Goal: Information Seeking & Learning: Learn about a topic

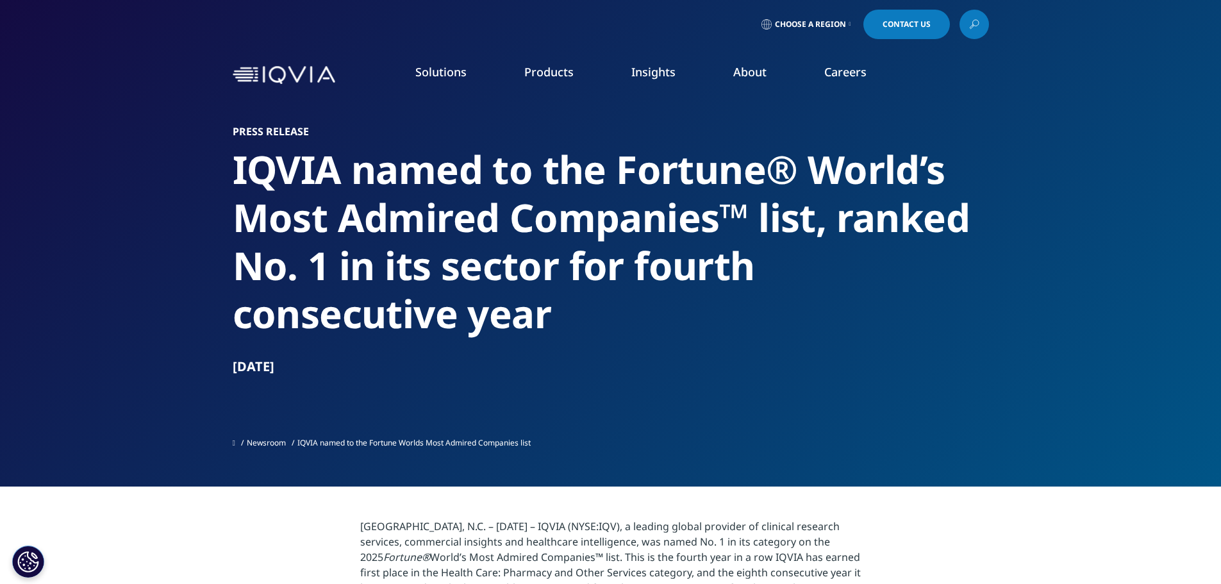
click at [386, 268] on h2 "IQVIA named to the Fortune® World’s Most Admired Companies™ list, ranked No. 1 …" at bounding box center [611, 241] width 756 height 192
click at [451, 325] on h2 "IQVIA named to the Fortune® World’s Most Admired Companies™ list, ranked No. 1 …" at bounding box center [611, 241] width 756 height 192
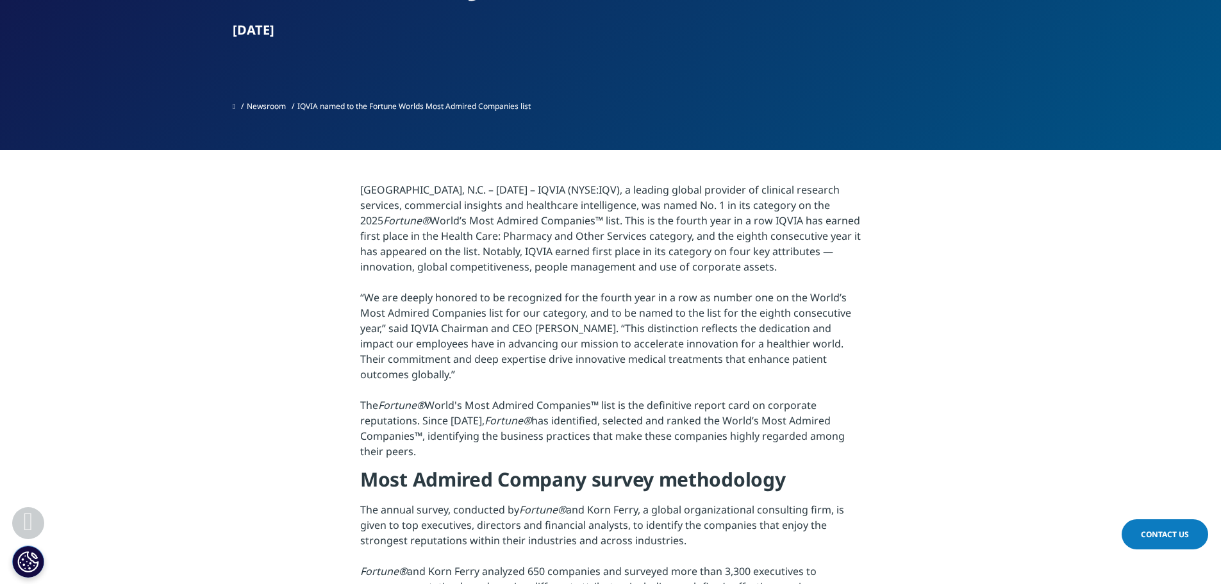
scroll to position [384, 0]
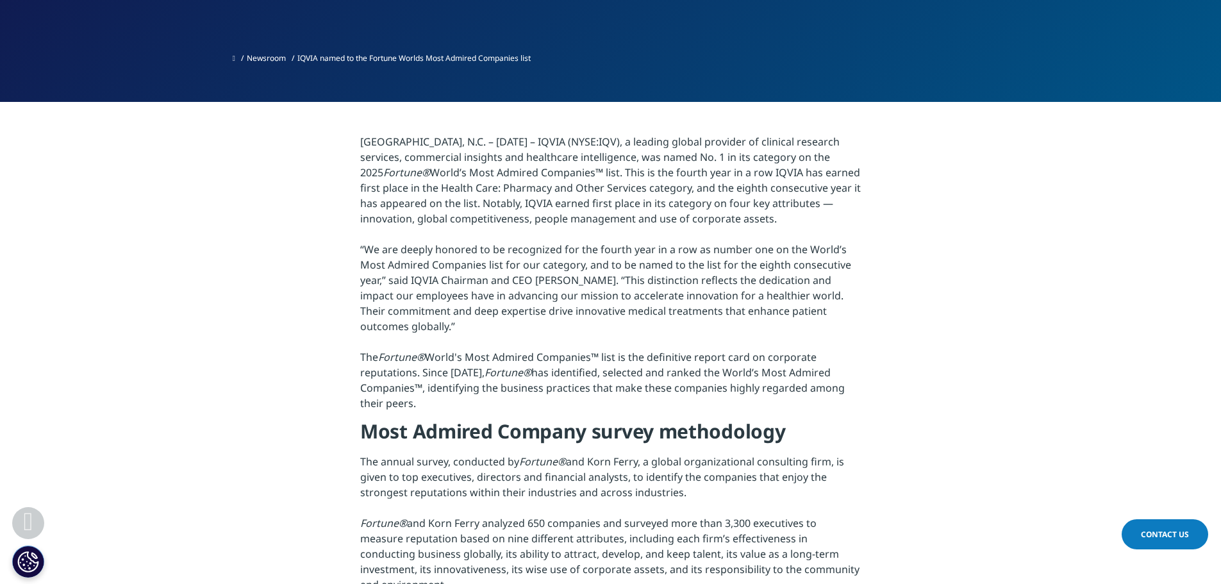
click at [477, 216] on p "RESEARCH TRIANGLE PARK, N.C. – February 4, 2025 – IQVIA (NYSE:IQV), a leading g…" at bounding box center [610, 276] width 500 height 284
drag, startPoint x: 496, startPoint y: 474, endPoint x: 690, endPoint y: 497, distance: 195.5
click at [690, 497] on p "The annual survey, conducted by Fortune® and Korn Ferry, a global organizationa…" at bounding box center [610, 527] width 500 height 146
drag, startPoint x: 745, startPoint y: 492, endPoint x: 344, endPoint y: 425, distance: 406.6
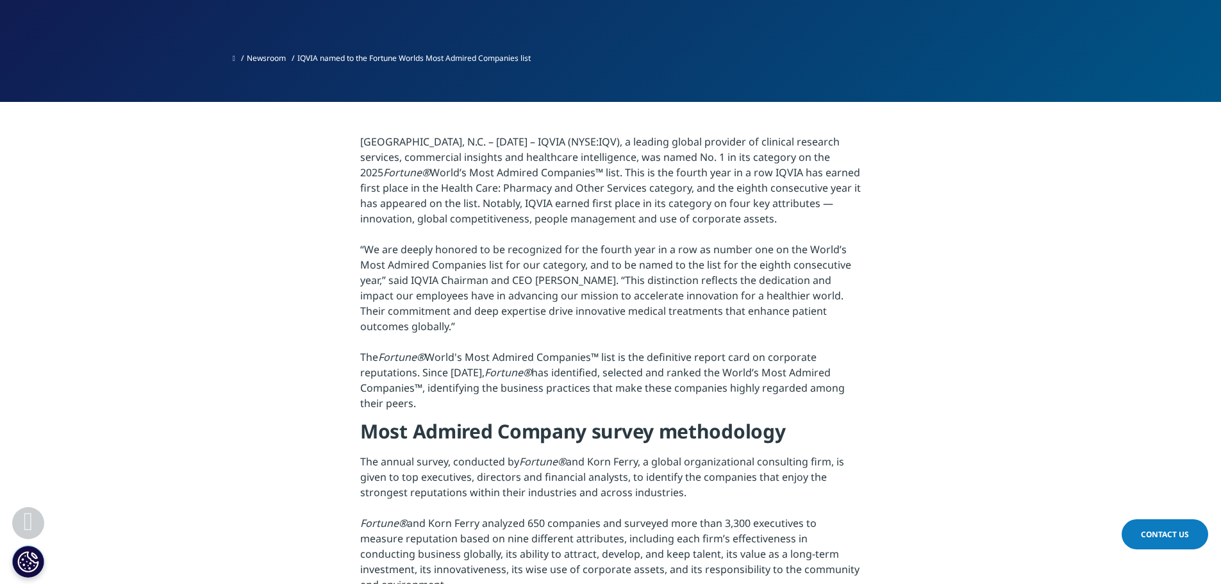
click at [344, 425] on section "RESEARCH TRIANGLE PARK, N.C. – February 4, 2025 – IQVIA (NYSE:IQV), a leading g…" at bounding box center [610, 587] width 1221 height 971
click at [438, 300] on p "RESEARCH TRIANGLE PARK, N.C. – February 4, 2025 – IQVIA (NYSE:IQV), a leading g…" at bounding box center [610, 276] width 500 height 284
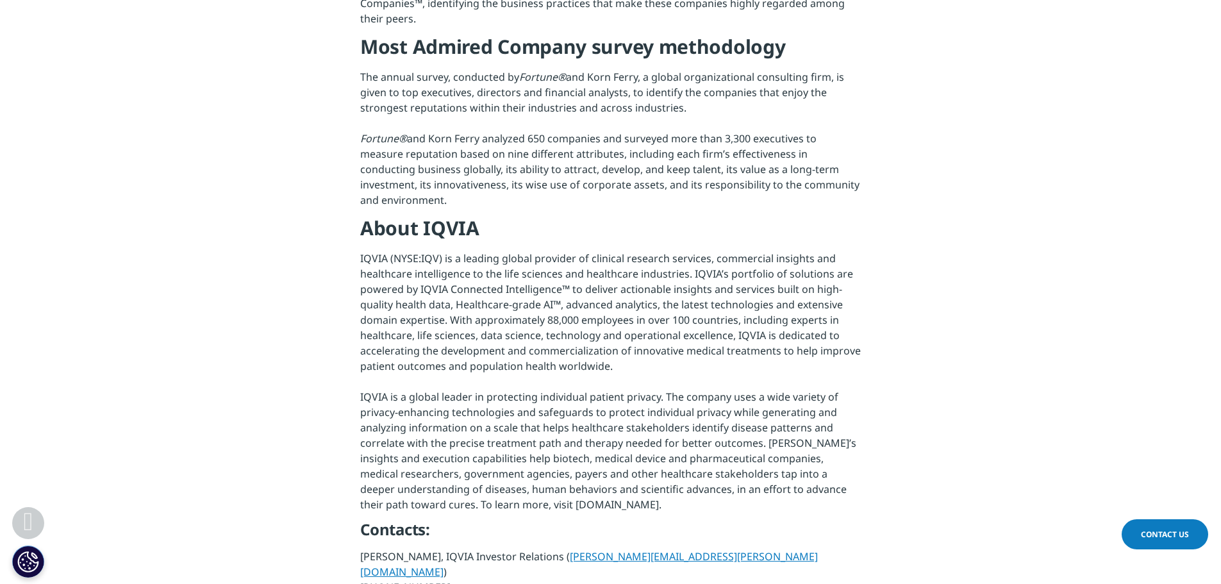
click at [440, 300] on p "IQVIA (NYSE:IQV) is a leading global provider of clinical research services, co…" at bounding box center [610, 385] width 500 height 269
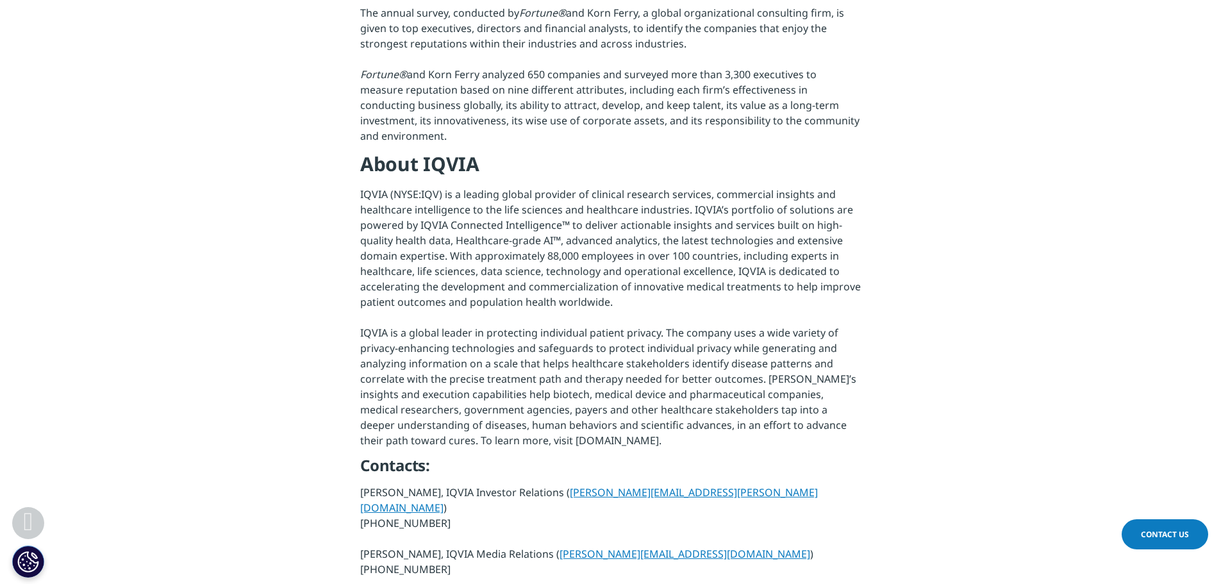
click at [279, 204] on section "RESEARCH TRIANGLE PARK, N.C. – February 4, 2025 – IQVIA (NYSE:IQV), a leading g…" at bounding box center [610, 138] width 1221 height 971
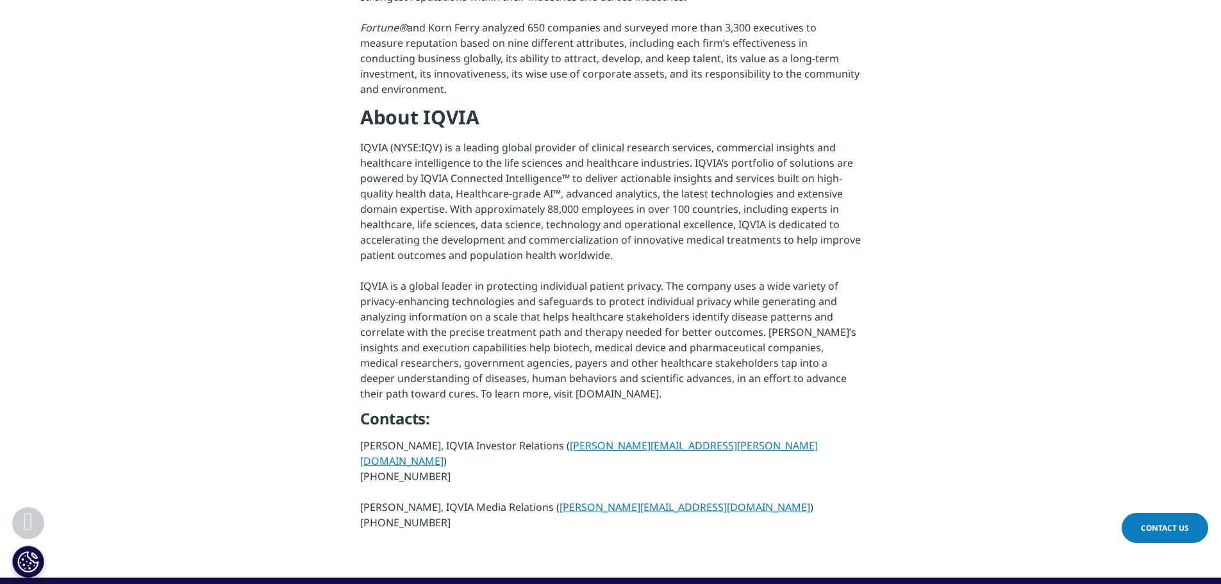
scroll to position [897, 0]
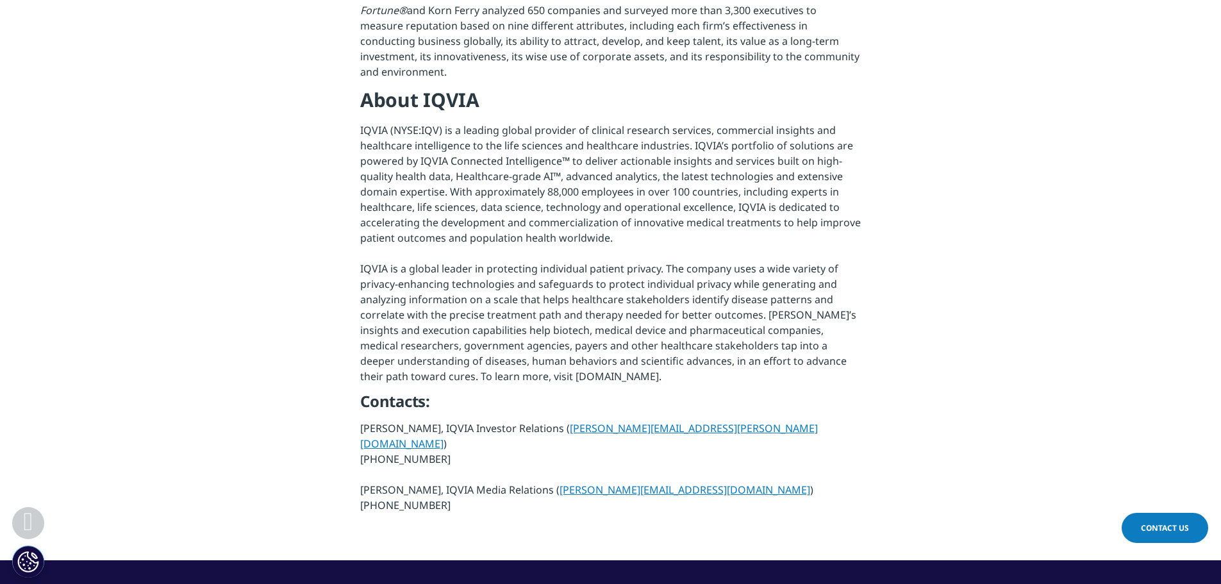
click at [260, 272] on section "RESEARCH TRIANGLE PARK, N.C. – February 4, 2025 – IQVIA (NYSE:IQV), a leading g…" at bounding box center [610, 74] width 1221 height 971
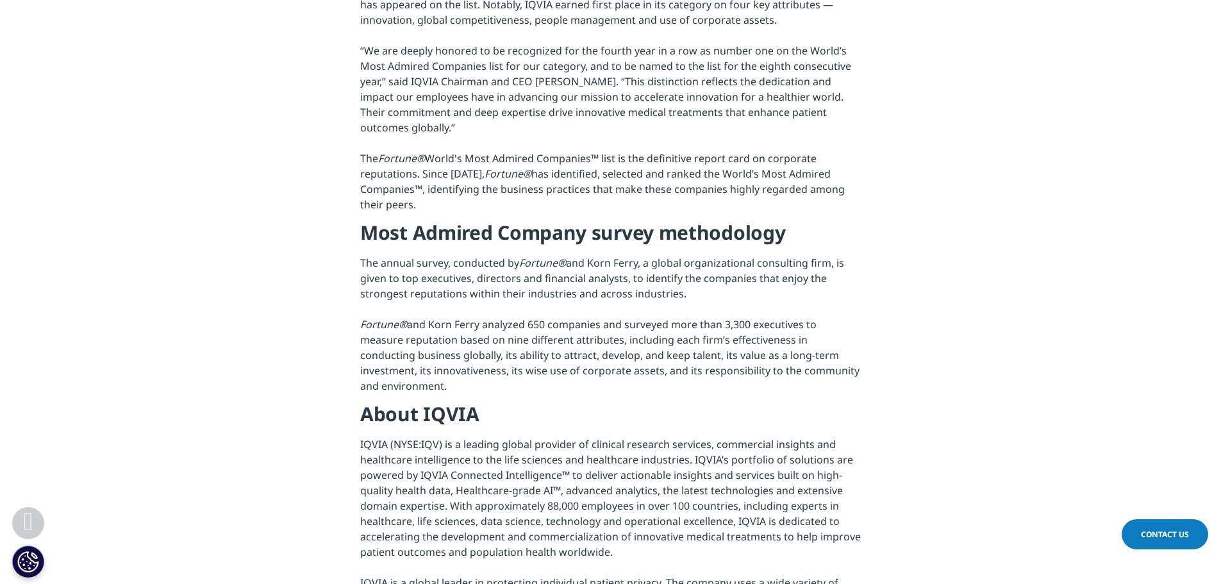
scroll to position [577, 0]
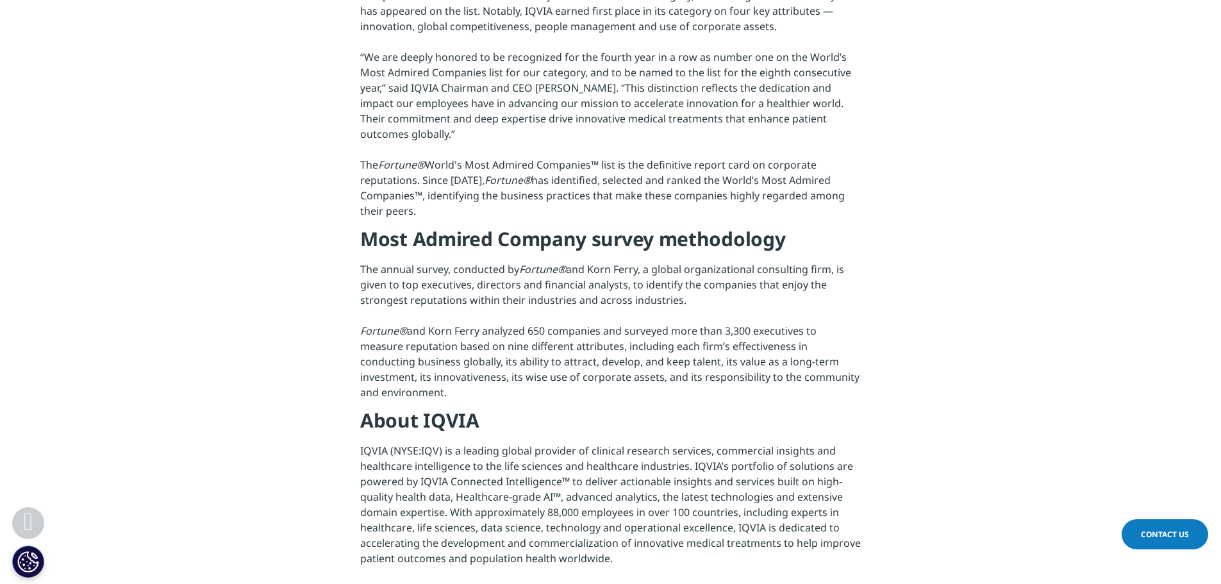
click at [1043, 233] on section "RESEARCH TRIANGLE PARK, N.C. – February 4, 2025 – IQVIA (NYSE:IQV), a leading g…" at bounding box center [610, 395] width 1221 height 971
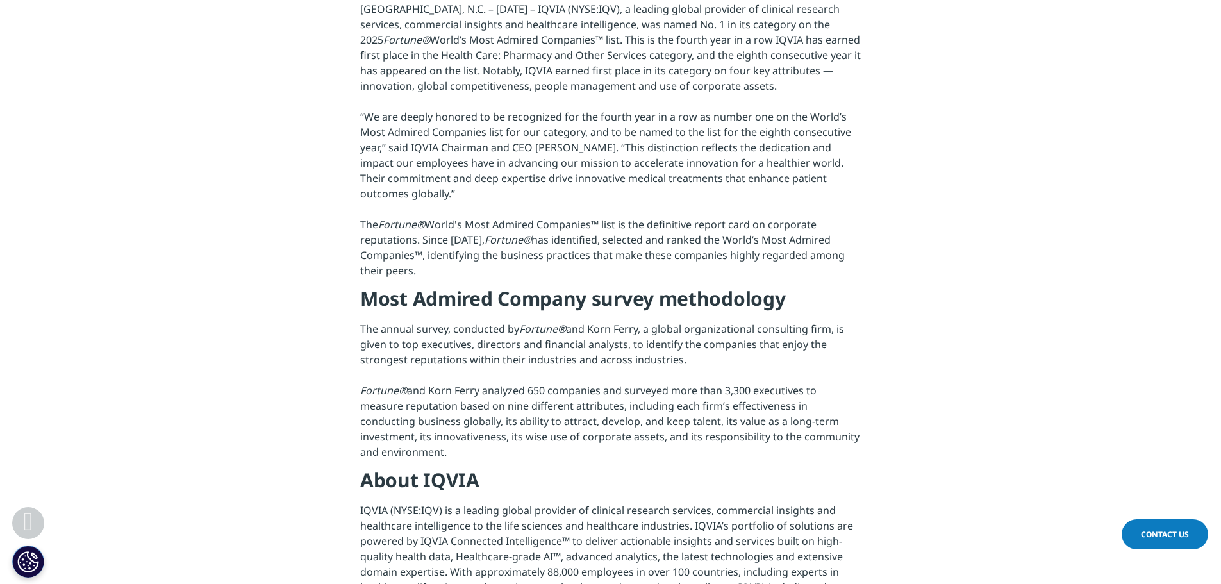
scroll to position [449, 0]
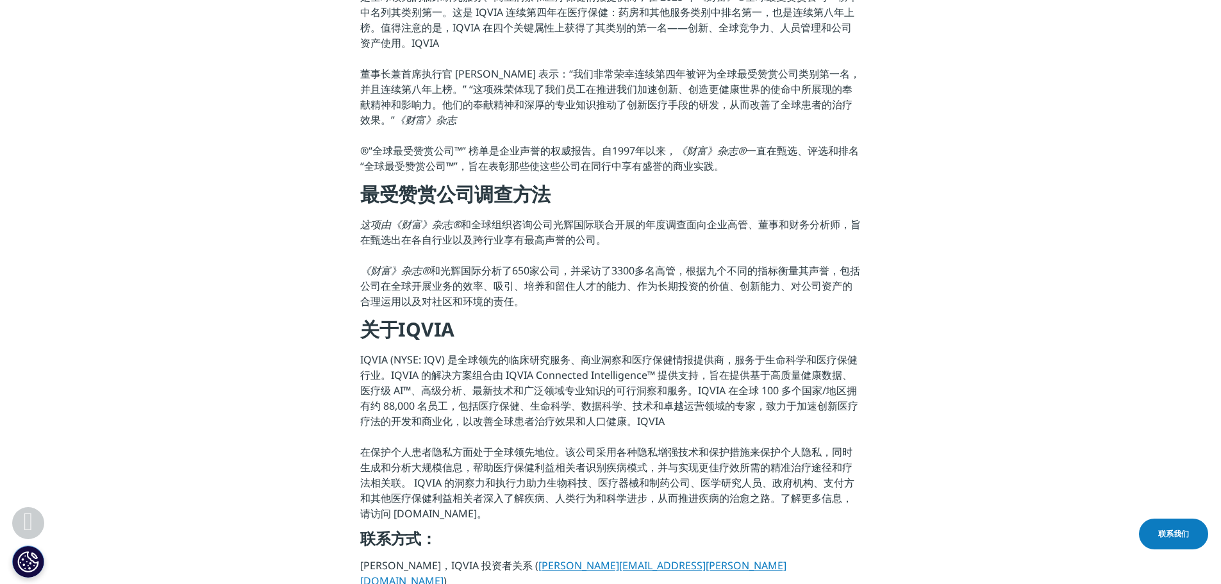
click at [416, 229] on font "面向企业高管、董事和财务分析师，旨在甄选出在各自行业以及跨行业享有最高声誉的公司。" at bounding box center [610, 231] width 500 height 29
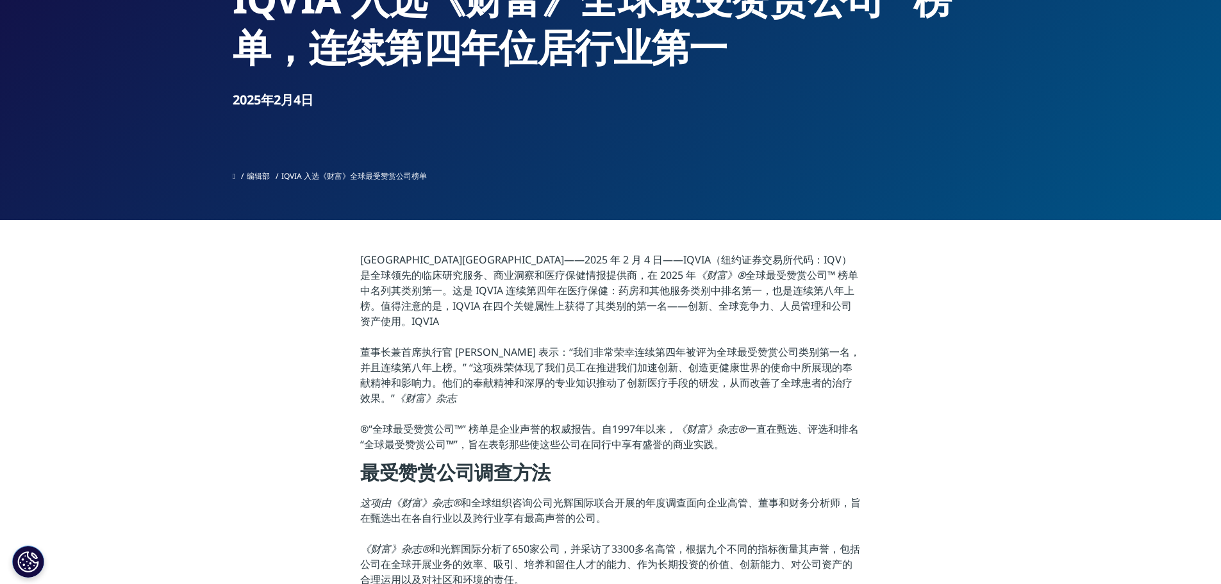
scroll to position [192, 0]
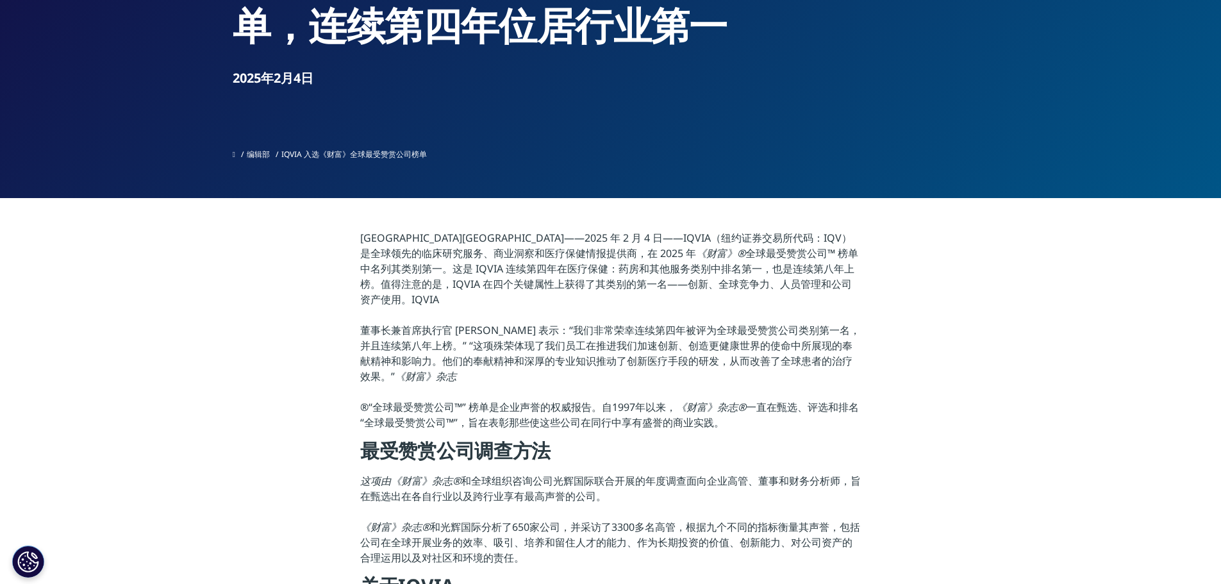
click at [568, 232] on font "北卡罗来纳州三角研究园——2025 年 2 月 4 日——IQVIA（纽约证券交易所代码：IQV）是全球领先的临床研究服务、商业洞察和医疗保健情报提供商，在 …" at bounding box center [605, 245] width 491 height 29
click at [638, 295] on p "北卡罗来纳州三角研究园——2025 年 2 月 4 日——IQVIA（纽约证券交易所代码：IQV）是全球领先的临床研究服务、商业洞察和医疗保健情报提供商，在 …" at bounding box center [610, 334] width 500 height 208
click at [680, 329] on font "董事长兼首席执行官 Ari Bousbib 表示：“我们非常荣幸连续第四年被评为全球最受赞赏公司类别第一名，并且连续第八年上榜。” “这项殊荣体现了我们员工在…" at bounding box center [610, 353] width 500 height 60
drag, startPoint x: 736, startPoint y: 328, endPoint x: 738, endPoint y: 336, distance: 8.1
click at [736, 329] on font "董事长兼首席执行官 Ari Bousbib 表示：“我们非常荣幸连续第四年被评为全球最受赞赏公司类别第一名，并且连续第八年上榜。” “这项殊荣体现了我们员工在…" at bounding box center [610, 353] width 500 height 60
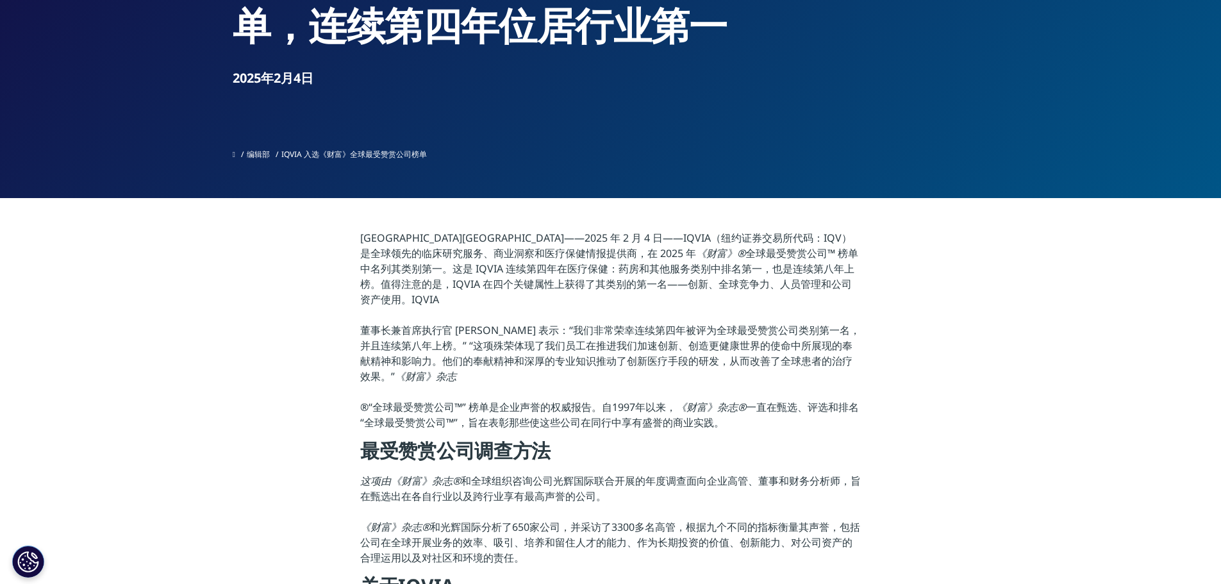
click at [740, 365] on p "北卡罗来纳州三角研究园——2025 年 2 月 4 日——IQVIA（纽约证券交易所代码：IQV）是全球领先的临床研究服务、商业洞察和医疗保健情报提供商，在 …" at bounding box center [610, 334] width 500 height 208
click at [623, 349] on font "董事长兼首席执行官 Ari Bousbib 表示：“我们非常荣幸连续第四年被评为全球最受赞赏公司类别第一名，并且连续第八年上榜。” “这项殊荣体现了我们员工在…" at bounding box center [610, 353] width 500 height 60
click at [532, 361] on p "北卡罗来纳州三角研究园——2025 年 2 月 4 日——IQVIA（纽约证券交易所代码：IQV）是全球领先的临床研究服务、商业洞察和医疗保健情报提供商，在 …" at bounding box center [610, 334] width 500 height 208
click at [531, 352] on font "董事长兼首席执行官 Ari Bousbib 表示：“我们非常荣幸连续第四年被评为全球最受赞赏公司类别第一名，并且连续第八年上榜。” “这项殊荣体现了我们员工在…" at bounding box center [610, 353] width 500 height 60
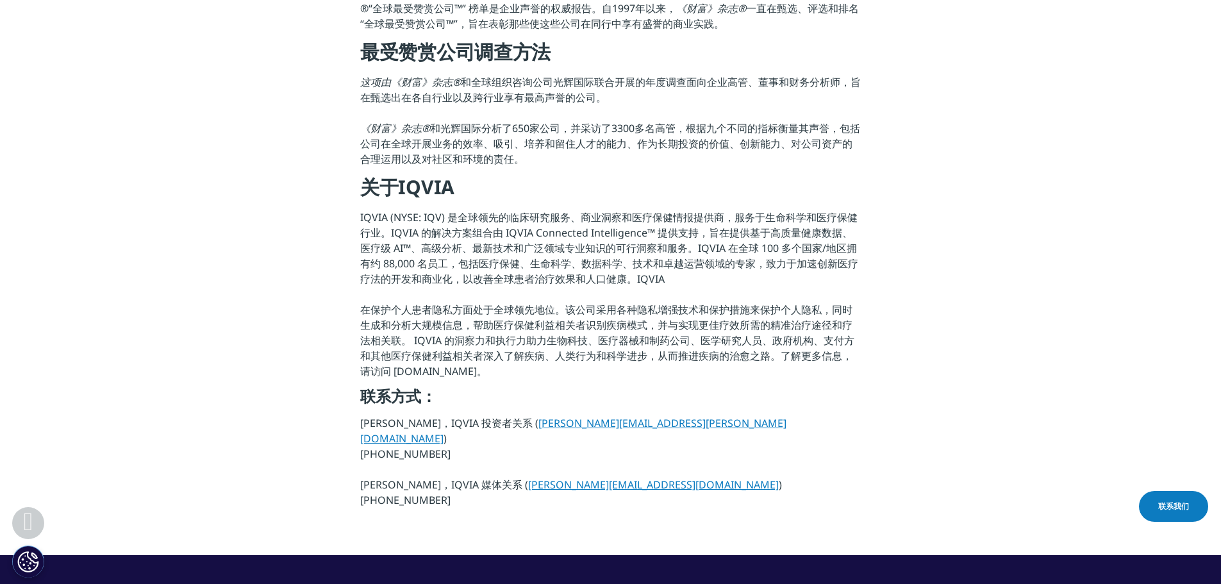
scroll to position [577, 0]
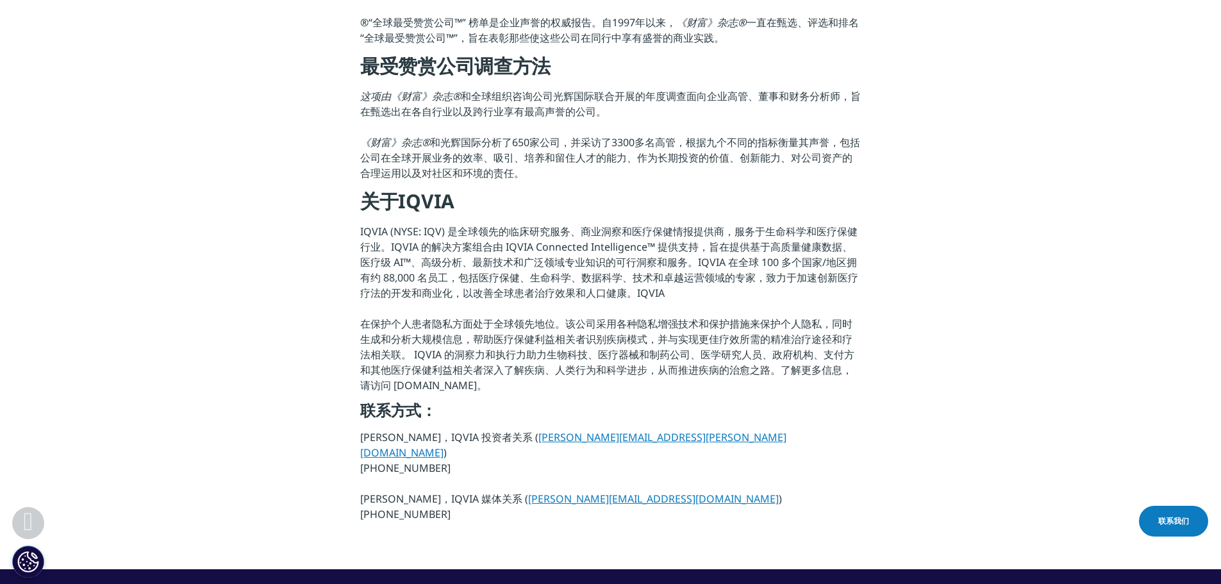
click at [291, 257] on section "北卡罗来纳州三角研究园——2025 年 2 月 4 日——IQVIA（纽约证券交易所代码：IQV）是全球领先的临床研究服务、商业洞察和医疗保健情报提供商，在 …" at bounding box center [610, 191] width 1221 height 755
